Goal: Go to known website: Access a specific website the user already knows

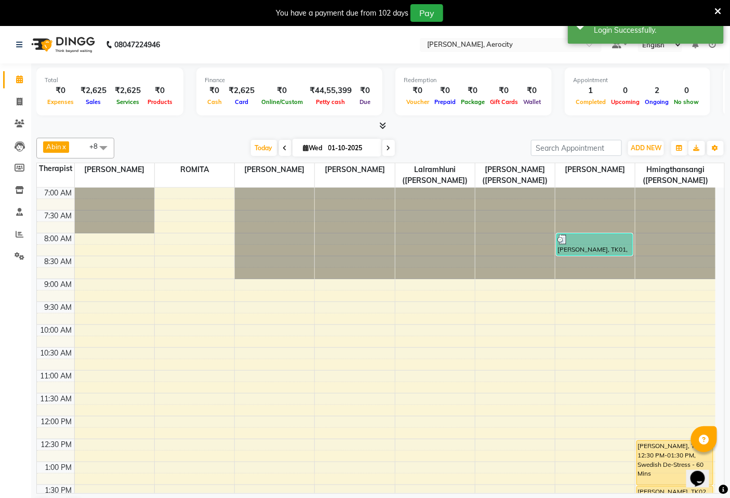
click at [717, 44] on ul "Default Panel My Panel English ENGLISH Español العربية मराठी हिंदी ગુજરાતી தமிழ…" at bounding box center [664, 45] width 115 height 14
click at [713, 44] on icon at bounding box center [712, 44] width 7 height 7
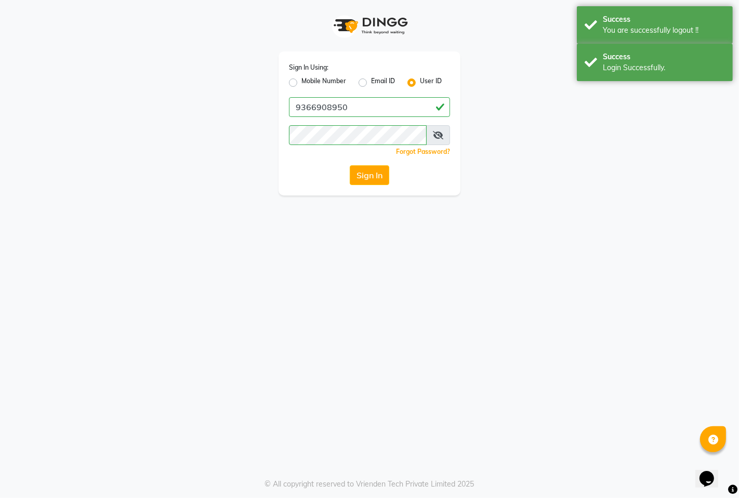
click at [302, 83] on label "Mobile Number" at bounding box center [323, 82] width 45 height 12
click at [302, 83] on input "Mobile Number" at bounding box center [304, 79] width 7 height 7
radio input "true"
radio input "false"
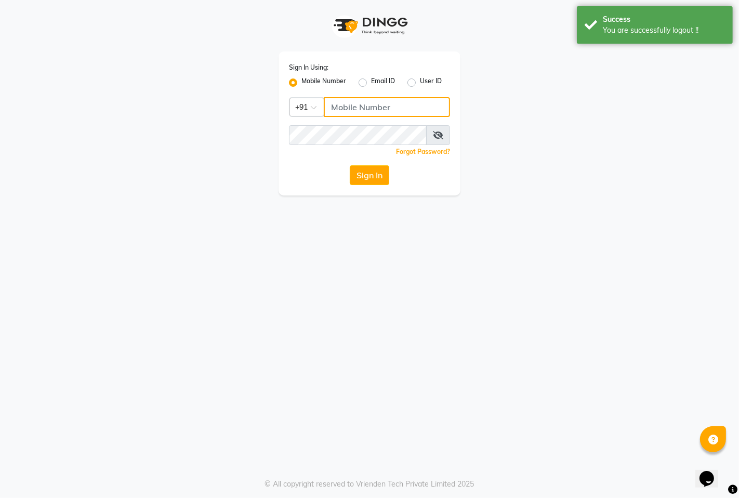
drag, startPoint x: 349, startPoint y: 105, endPoint x: 361, endPoint y: 119, distance: 18.8
click at [349, 105] on input "Username" at bounding box center [387, 107] width 126 height 20
type input "7389901811"
click at [372, 177] on button "Sign In" at bounding box center [369, 175] width 39 height 20
